Goal: Transaction & Acquisition: Purchase product/service

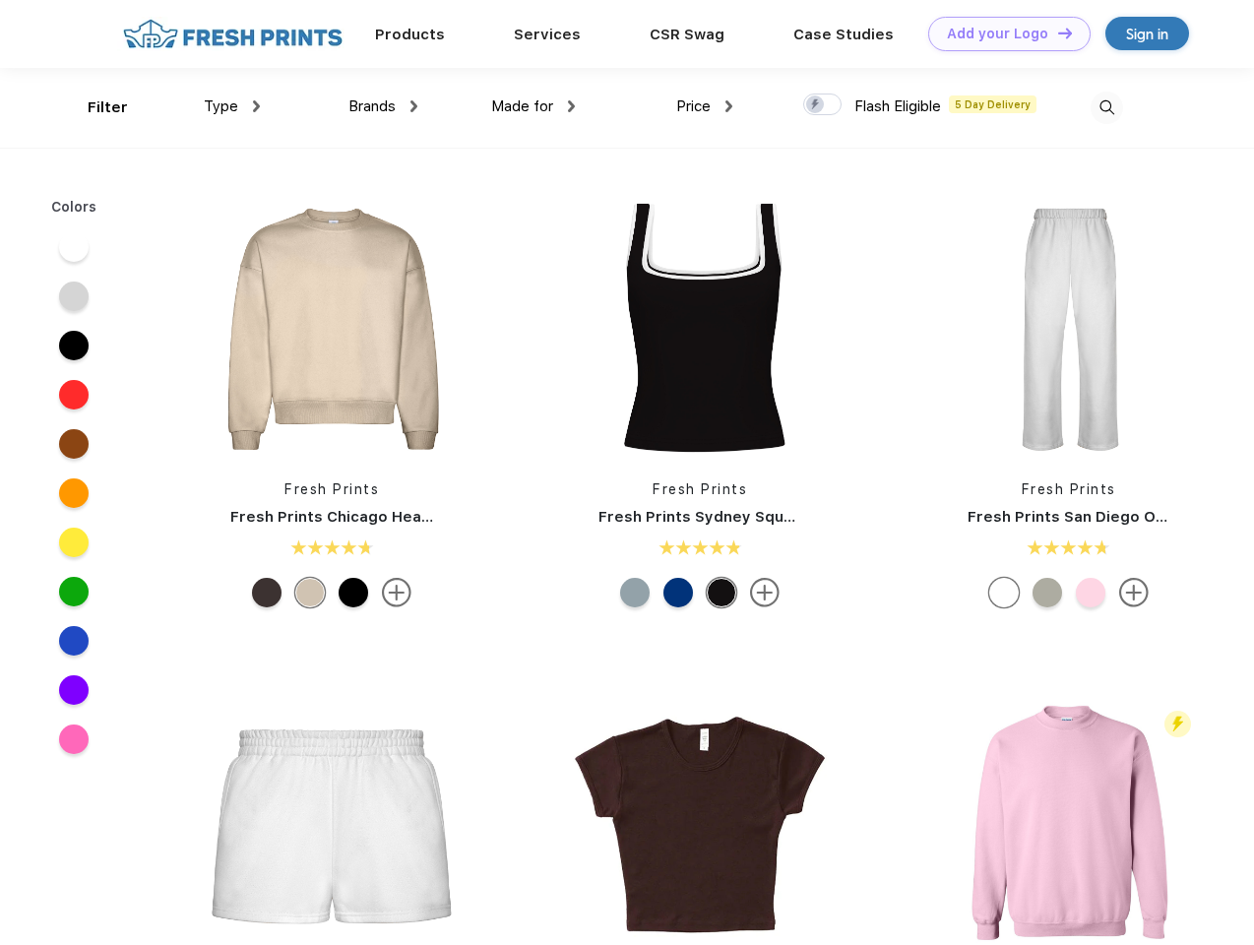
click at [1002, 33] on link "Add your Logo Design Tool" at bounding box center [1009, 34] width 162 height 34
click at [0, 0] on div "Design Tool" at bounding box center [0, 0] width 0 height 0
click at [1056, 32] on link "Add your Logo Design Tool" at bounding box center [1009, 34] width 162 height 34
click at [95, 107] on div "Filter" at bounding box center [108, 107] width 40 height 23
click at [232, 106] on span "Type" at bounding box center [221, 106] width 34 height 18
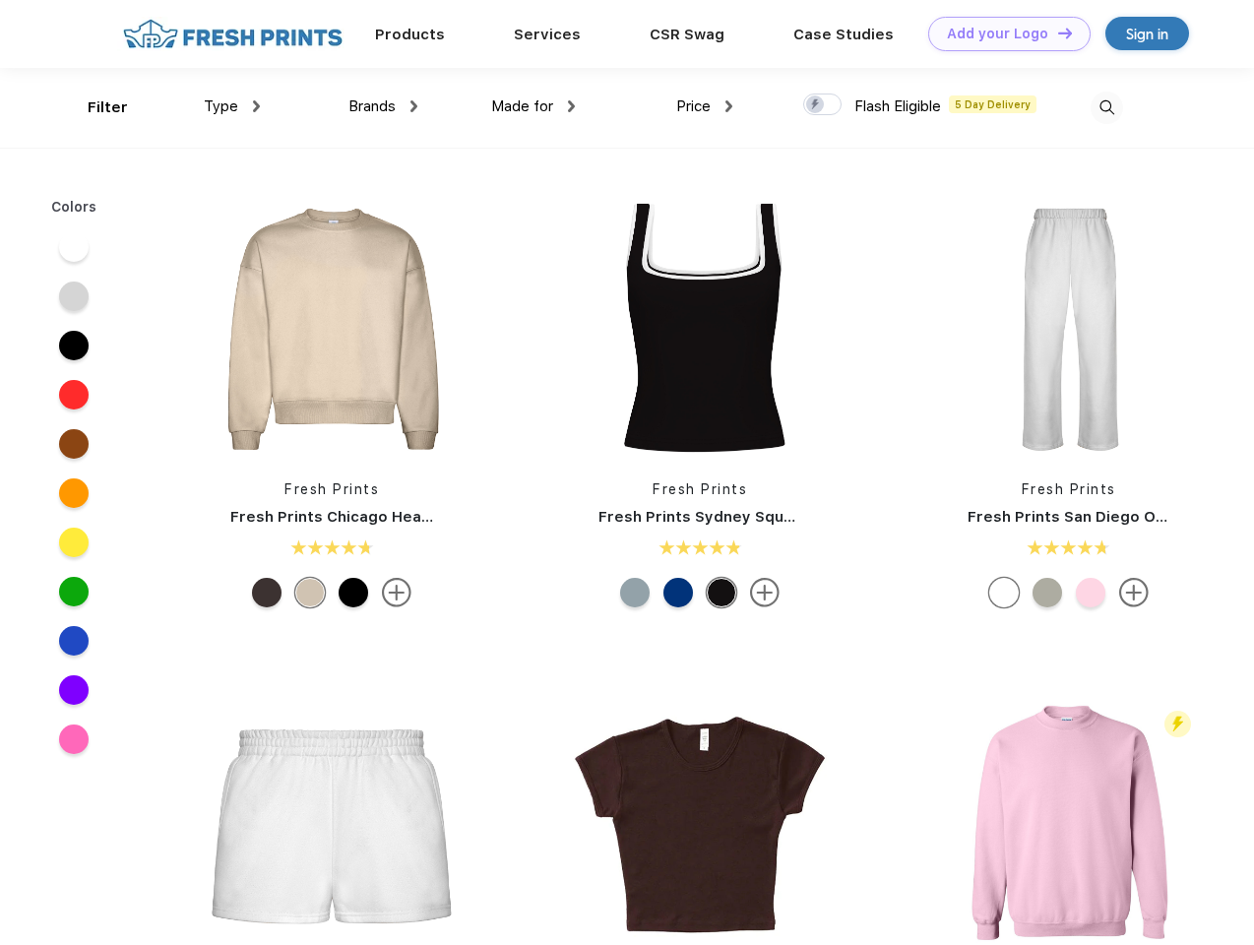
click at [383, 106] on span "Brands" at bounding box center [372, 106] width 47 height 18
click at [534, 106] on span "Made for" at bounding box center [522, 106] width 62 height 18
click at [705, 106] on span "Price" at bounding box center [693, 106] width 34 height 18
click at [823, 105] on div at bounding box center [822, 105] width 38 height 22
click at [816, 105] on input "checkbox" at bounding box center [809, 99] width 13 height 13
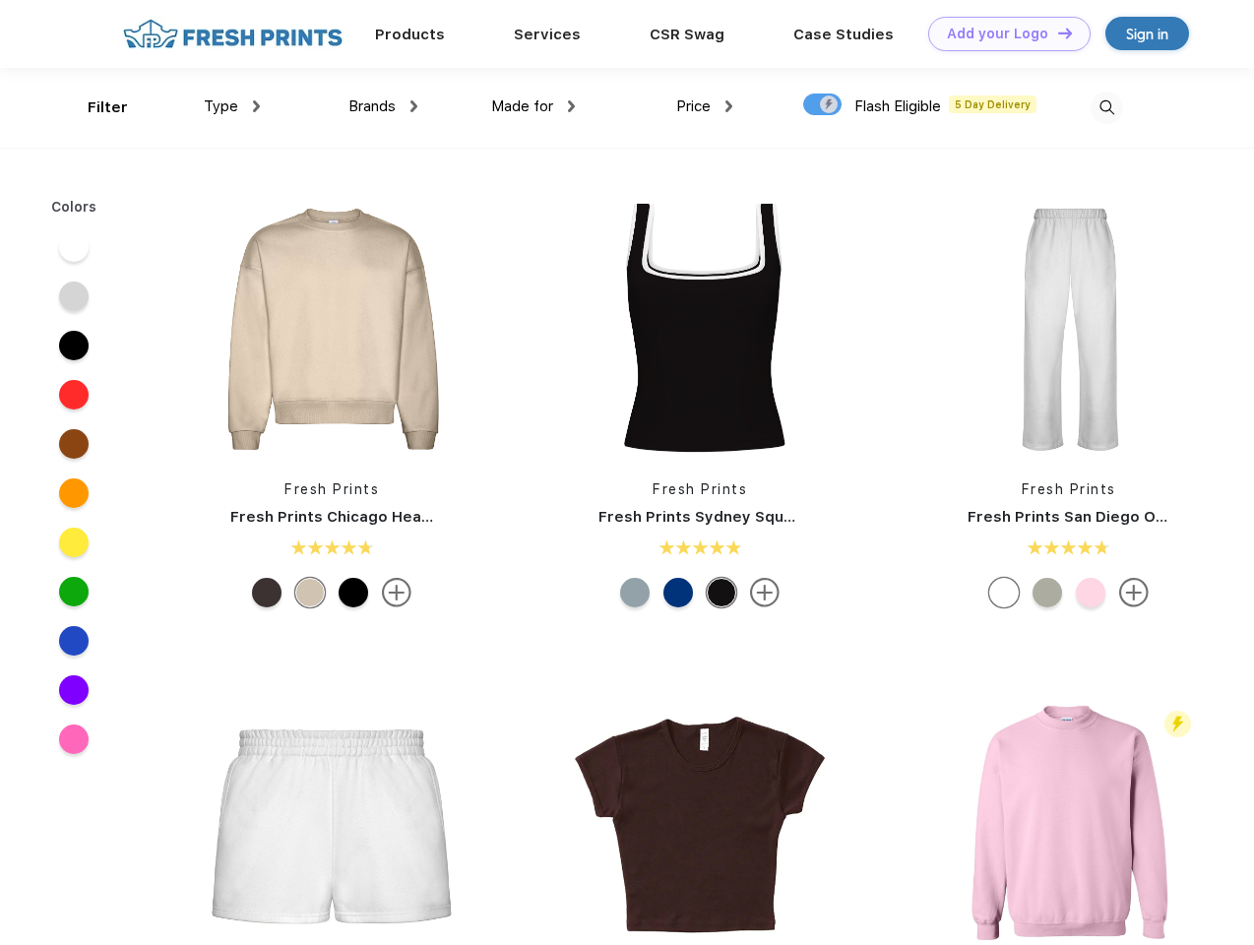
click at [1107, 107] on img at bounding box center [1107, 108] width 32 height 32
